Goal: Obtain resource: Obtain resource

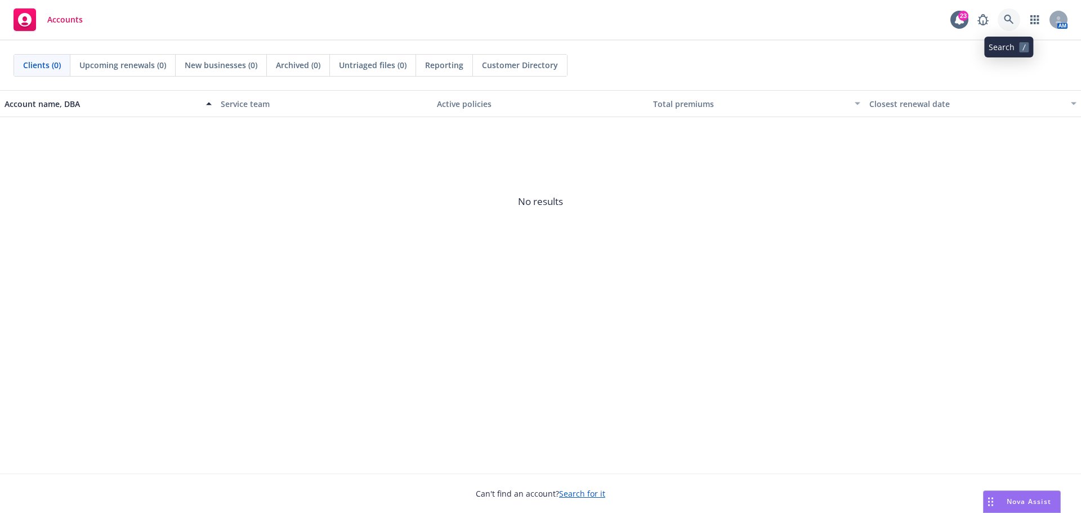
click at [1010, 15] on icon at bounding box center [1009, 20] width 10 height 10
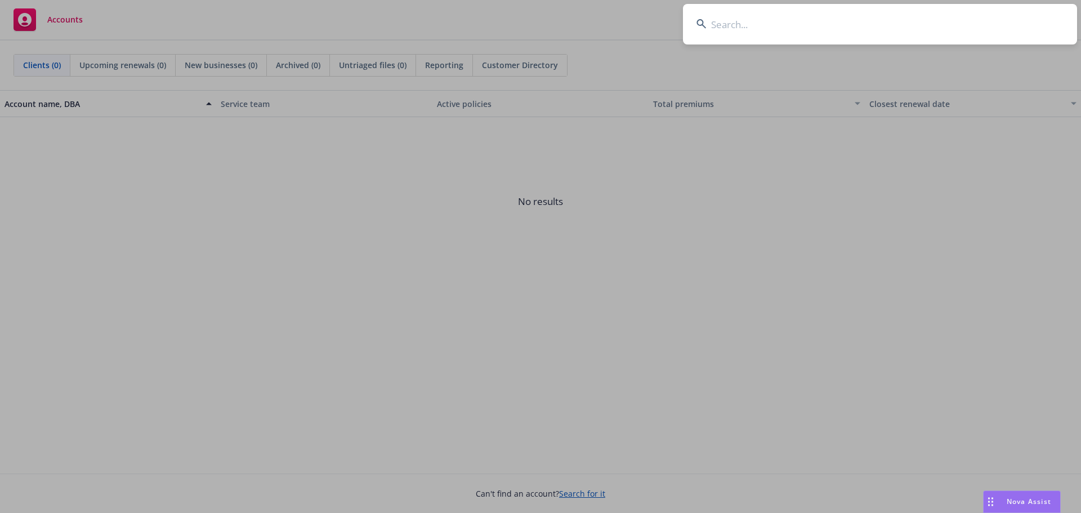
click at [783, 23] on input at bounding box center [880, 24] width 394 height 41
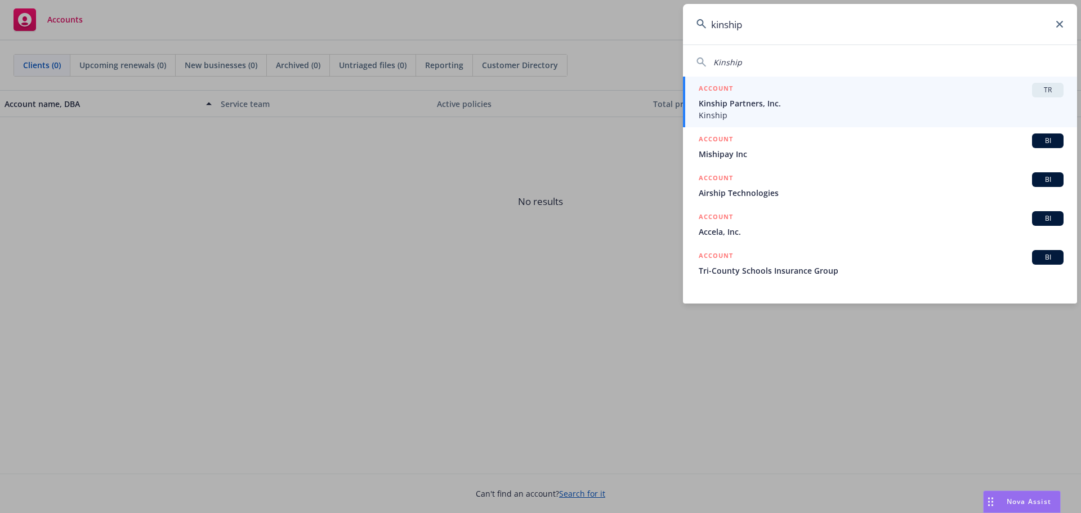
type input "kinship"
click at [743, 94] on div "ACCOUNT TR" at bounding box center [881, 90] width 365 height 15
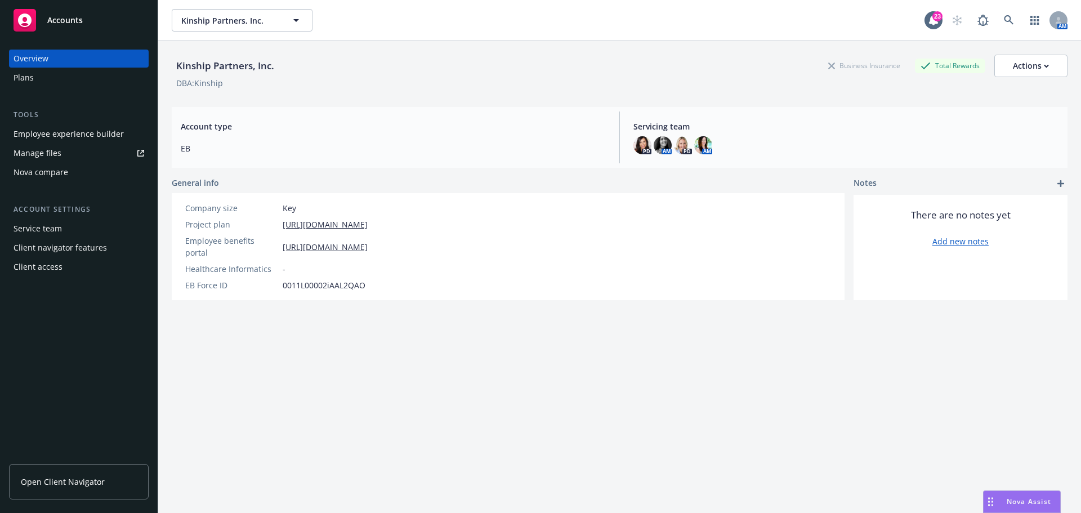
click at [23, 80] on div "Plans" at bounding box center [24, 78] width 20 height 18
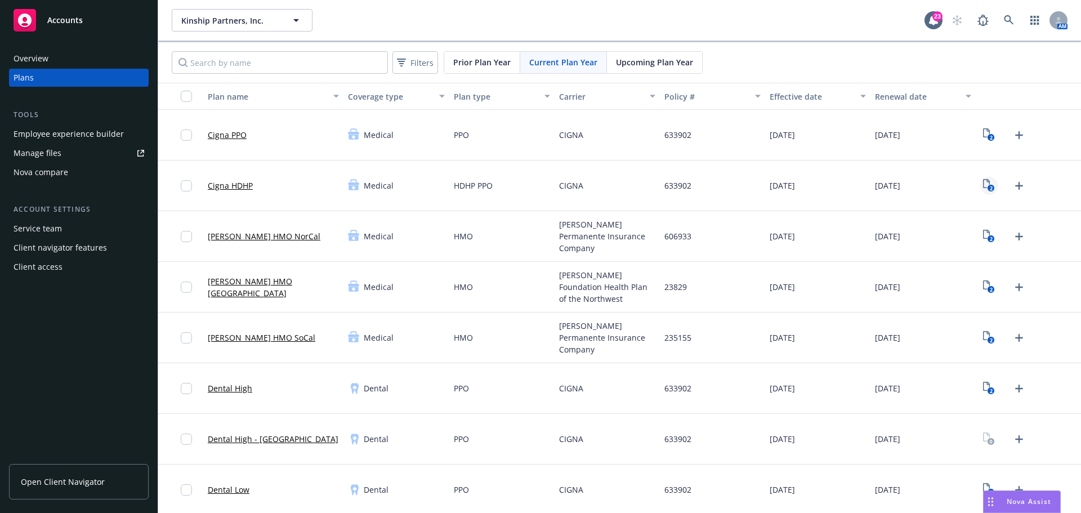
click at [990, 186] on text "2" at bounding box center [991, 188] width 3 height 7
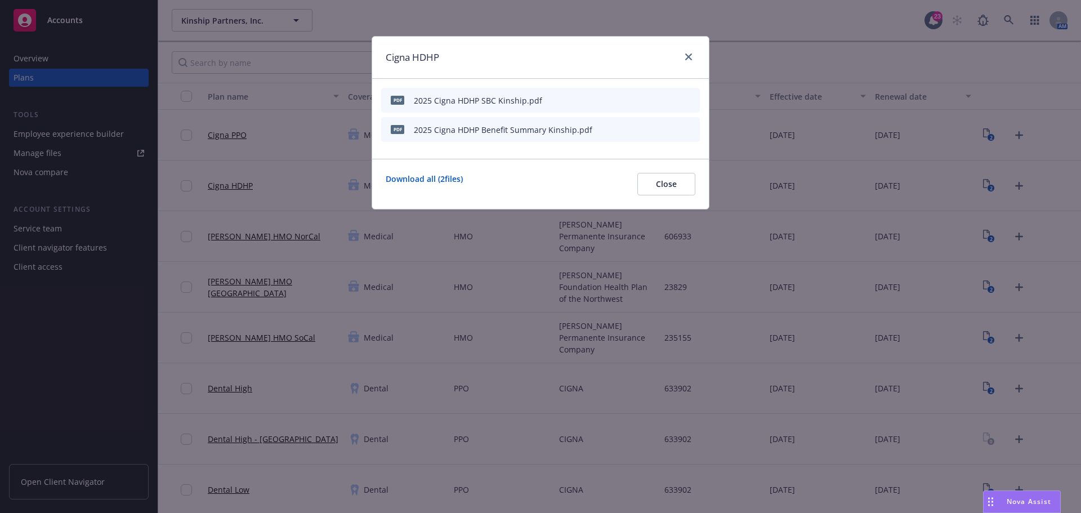
click at [671, 131] on icon "preview file" at bounding box center [671, 129] width 10 height 8
click at [664, 177] on button "Close" at bounding box center [667, 184] width 58 height 23
